Goal: Navigation & Orientation: Find specific page/section

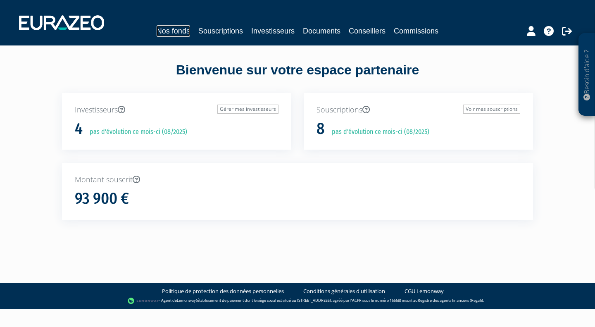
click at [179, 29] on link "Nos fonds" at bounding box center [173, 31] width 33 height 12
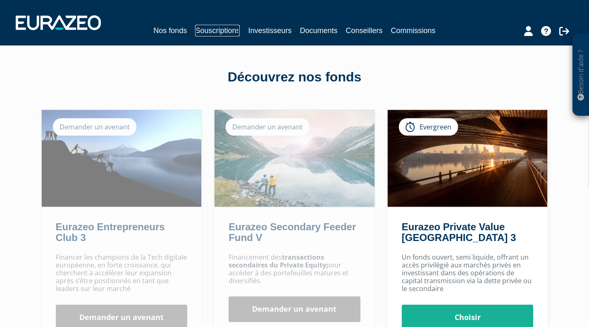
click at [219, 30] on link "Souscriptions" at bounding box center [217, 31] width 45 height 12
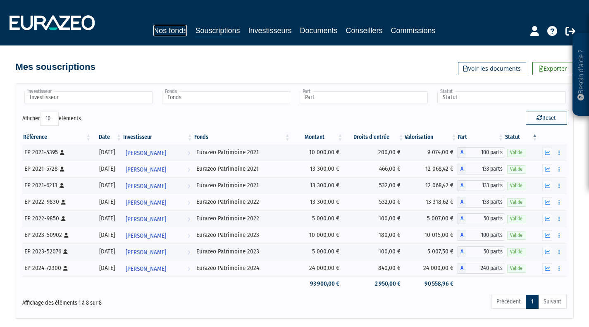
click at [177, 27] on link "Nos fonds" at bounding box center [169, 31] width 33 height 12
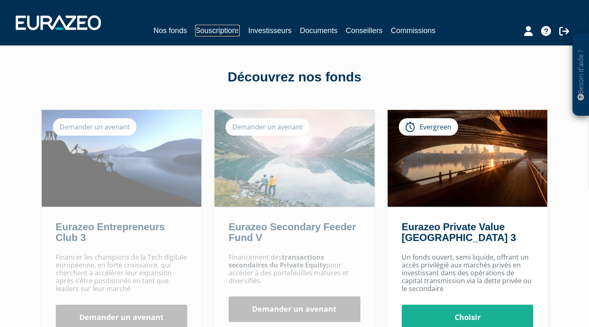
click at [226, 31] on link "Souscriptions" at bounding box center [217, 31] width 45 height 12
